Goal: Transaction & Acquisition: Purchase product/service

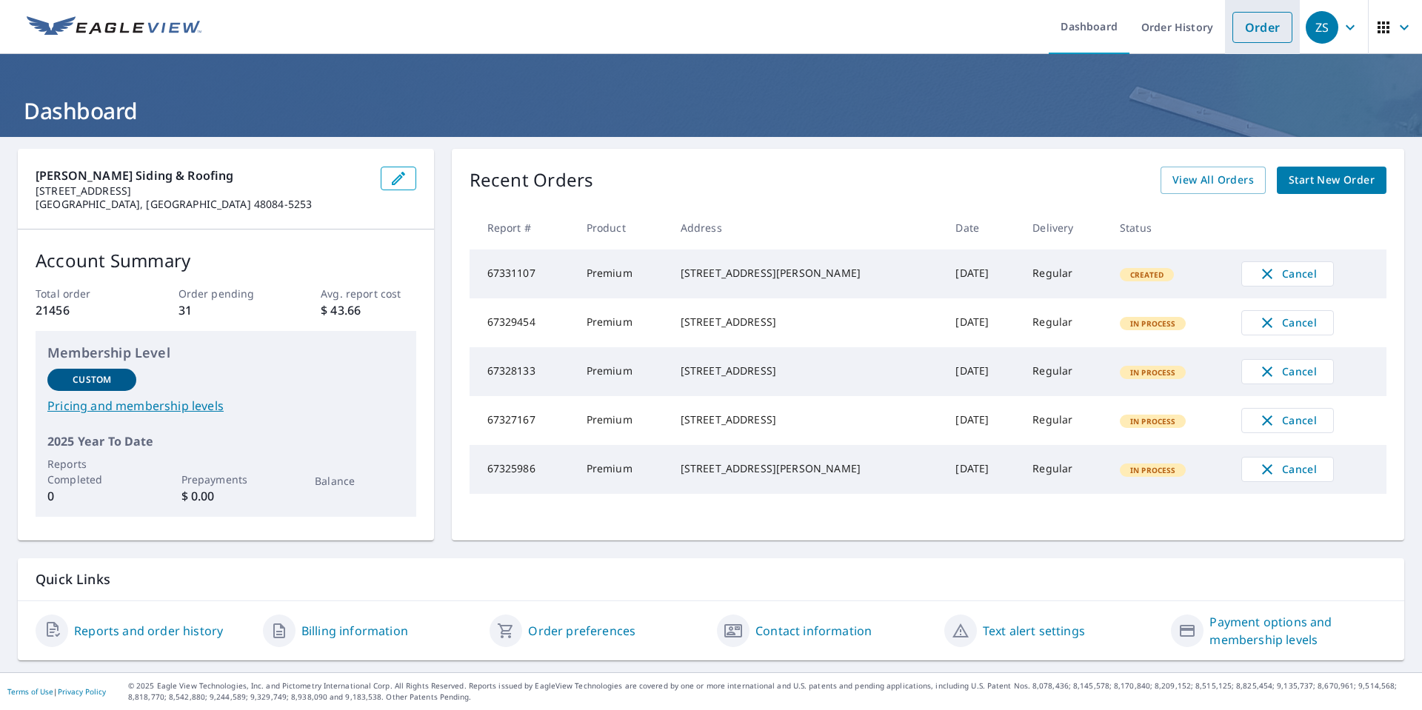
click at [1239, 26] on link "Order" at bounding box center [1263, 27] width 60 height 31
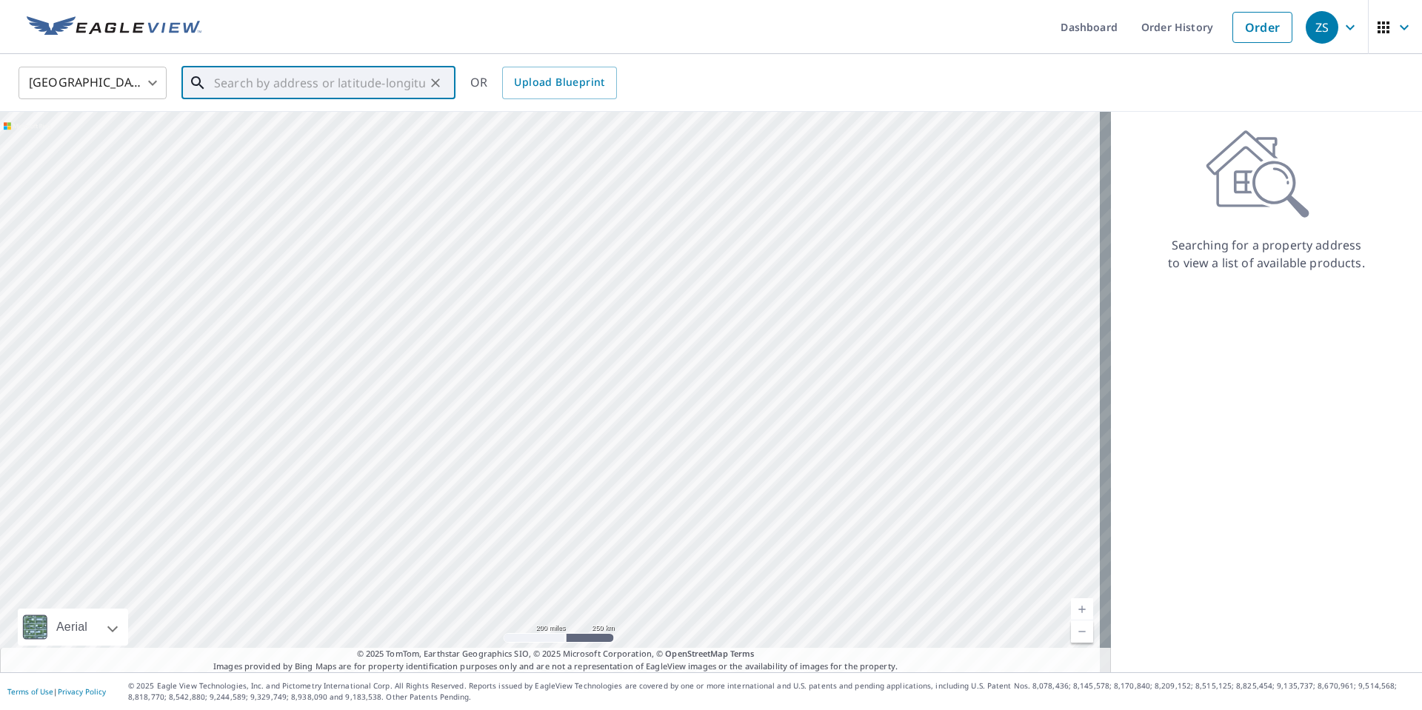
paste input "[STREET_ADDRESS][PERSON_NAME]"
click at [396, 135] on p "[PERSON_NAME], MI 48855" at bounding box center [327, 142] width 233 height 15
type input "[STREET_ADDRESS][PERSON_NAME]"
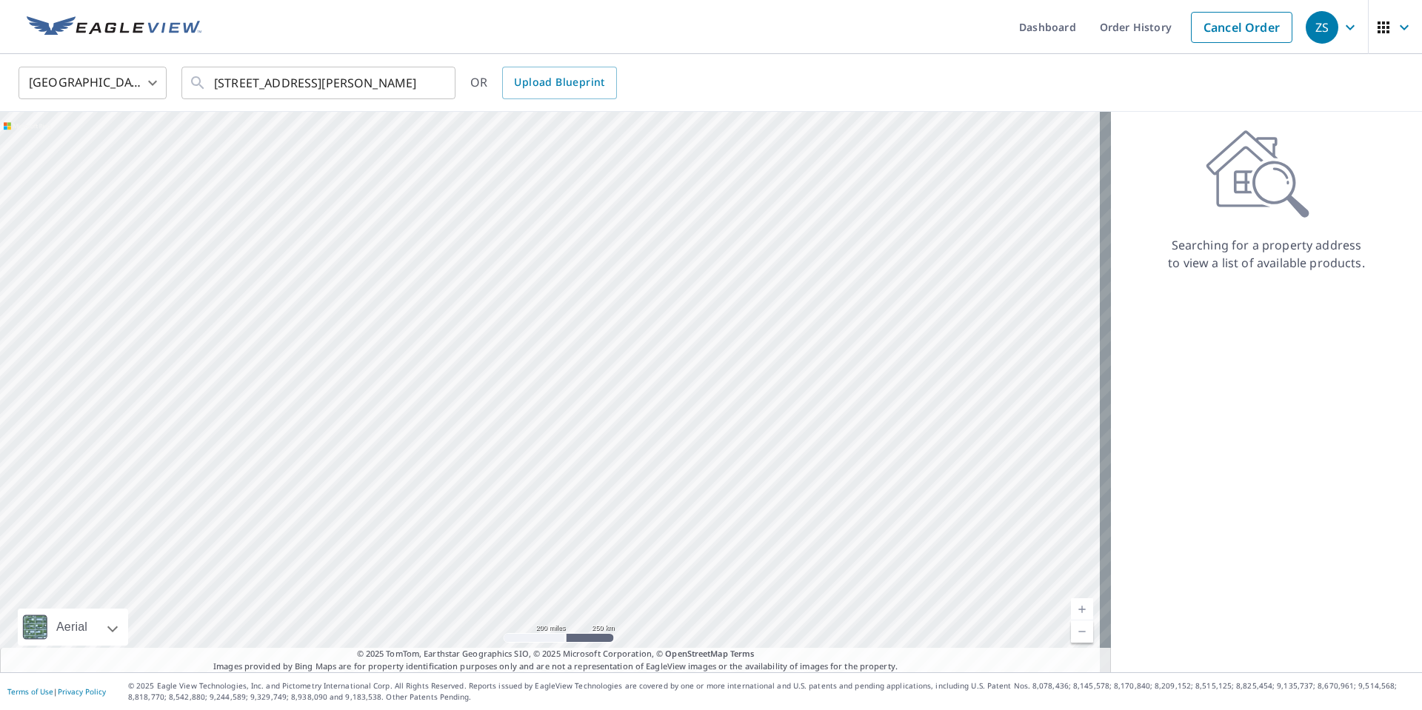
scroll to position [0, 0]
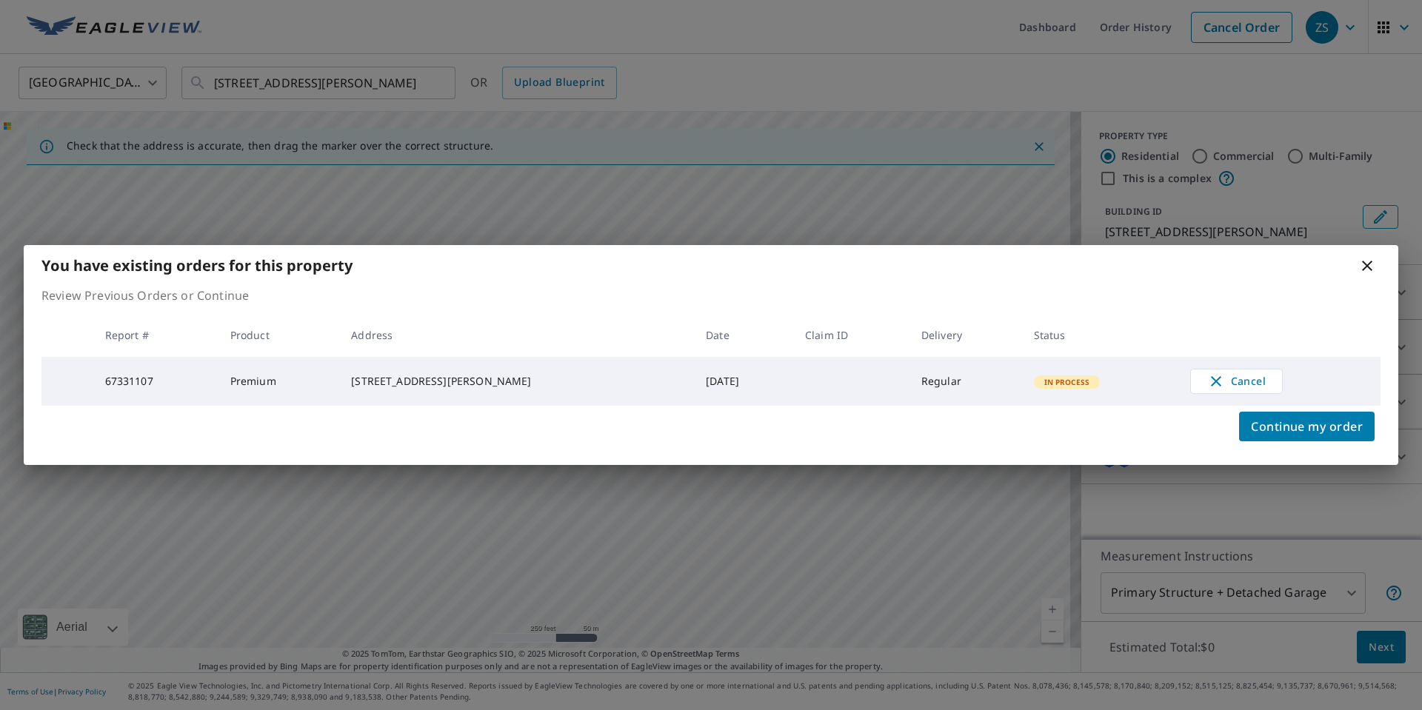
click at [1364, 270] on icon at bounding box center [1368, 266] width 18 height 18
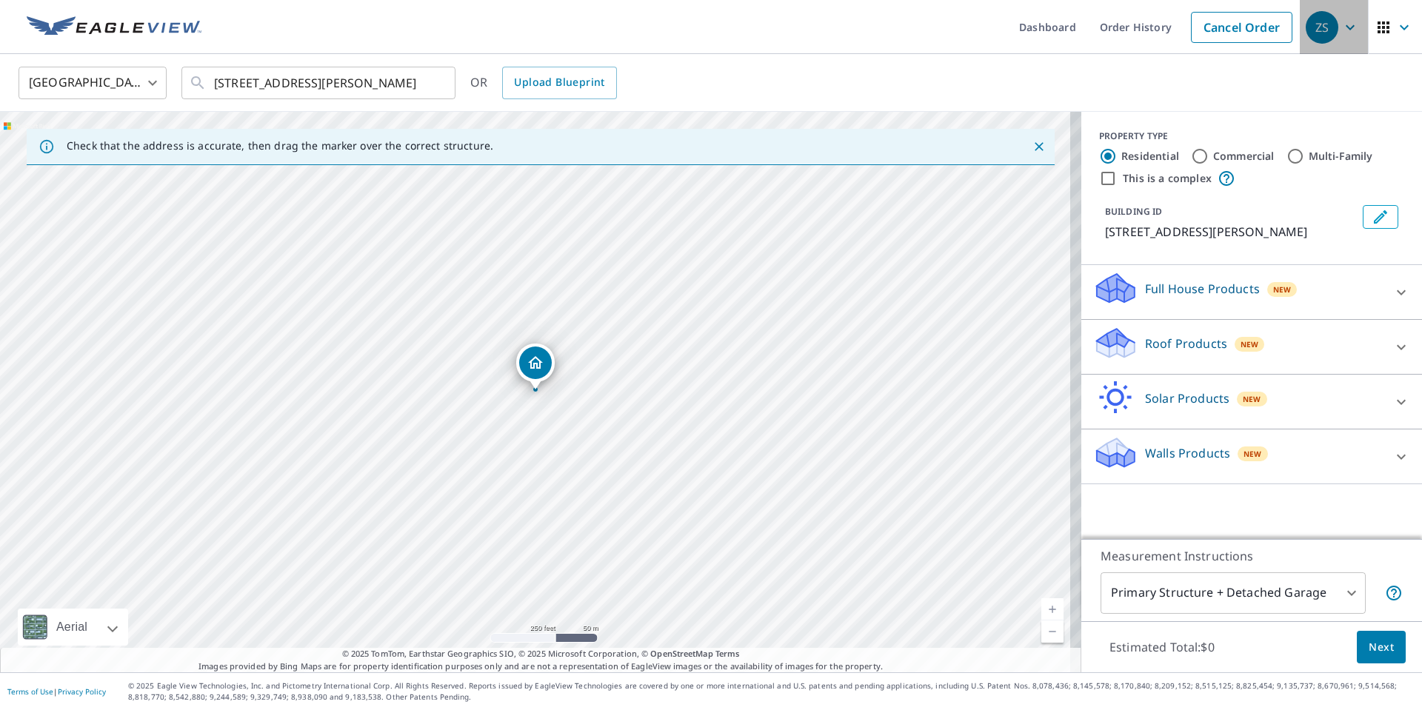
click at [1341, 31] on icon "button" at bounding box center [1350, 28] width 18 height 18
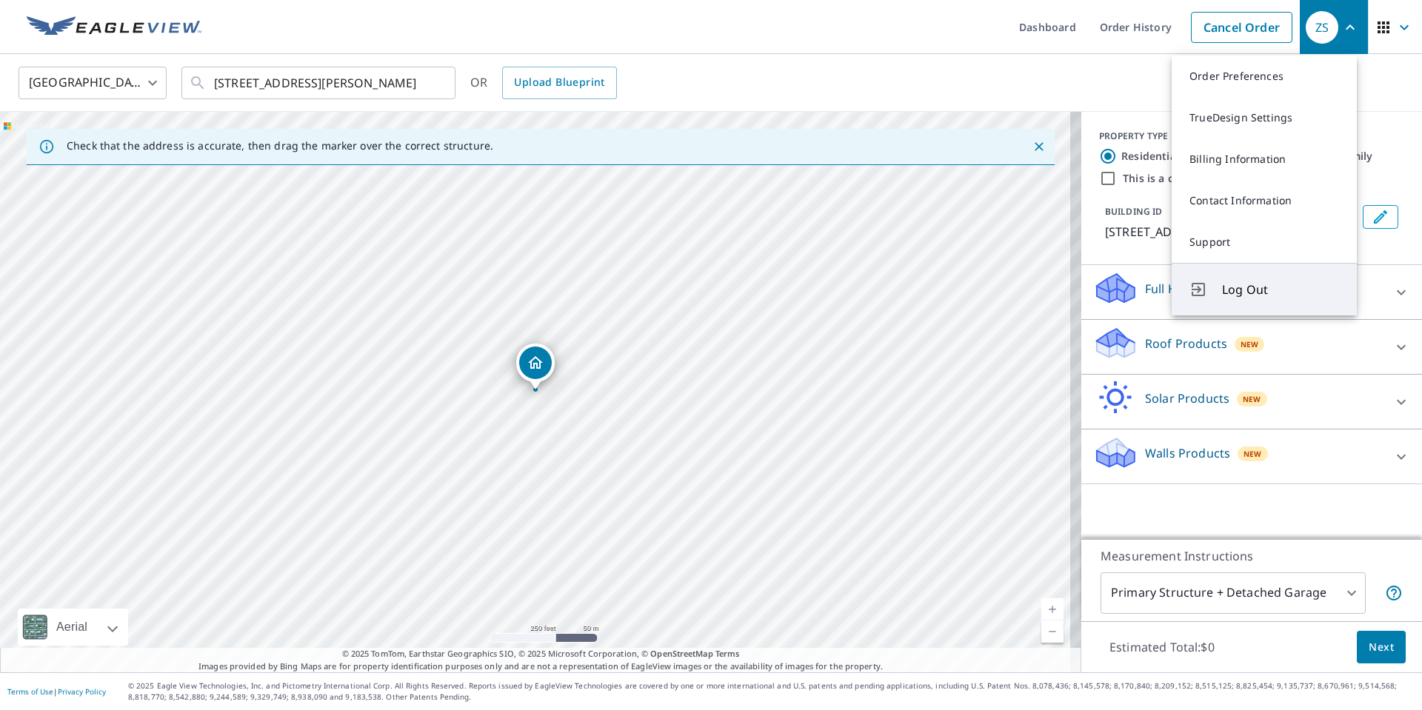
click at [1227, 293] on span "Log Out" at bounding box center [1280, 290] width 117 height 18
